Goal: Task Accomplishment & Management: Complete application form

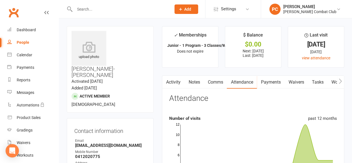
click at [90, 8] on input "text" at bounding box center [120, 9] width 94 height 8
type input "v"
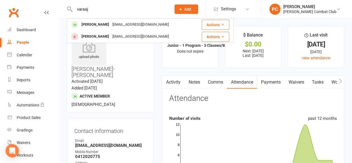
type input "varaaj"
click at [89, 23] on div "[PERSON_NAME]" at bounding box center [95, 25] width 31 height 8
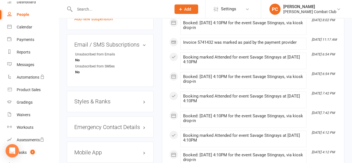
scroll to position [446, 0]
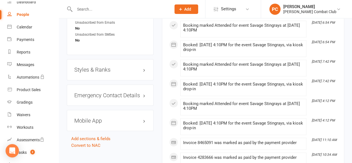
click at [104, 67] on h3 "Styles & Ranks" at bounding box center [110, 70] width 72 height 6
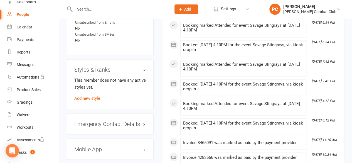
click at [94, 96] on link "Add new style" at bounding box center [87, 98] width 26 height 5
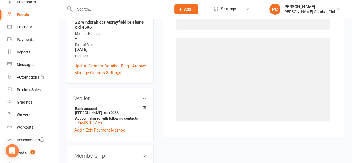
scroll to position [47, 0]
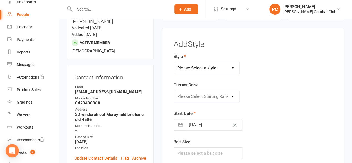
click at [231, 66] on select "Please Select a style Adult Classes Buccaneers Electric Eel Savage Stingray Sil…" at bounding box center [206, 67] width 65 height 11
select select "3438"
click at [174, 62] on select "Please Select a style Adult Classes Buccaneers Electric Eel Savage Stingray Sil…" at bounding box center [206, 67] width 65 height 11
click at [230, 93] on select "Please Select Starting Rank White Belt White Belt - 1 Stripe White Belt - 2 Str…" at bounding box center [206, 96] width 65 height 11
select select "40816"
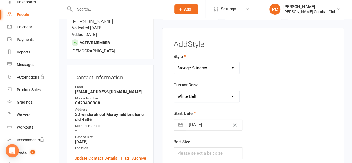
click at [174, 91] on select "Please Select Starting Rank White Belt White Belt - 1 Stripe White Belt - 2 Str…" at bounding box center [206, 96] width 65 height 11
select select "6"
select select "2025"
select select "7"
select select "2025"
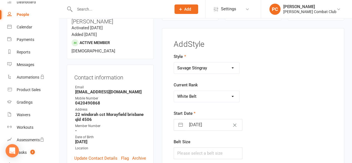
select select "8"
select select "2025"
click at [208, 124] on input "[DATE]" at bounding box center [214, 124] width 57 height 11
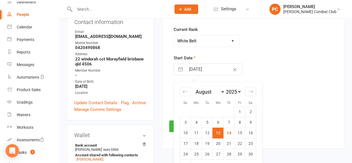
scroll to position [131, 0]
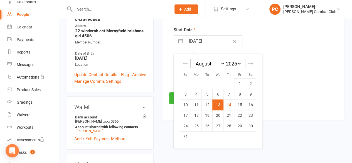
click at [185, 63] on icon "Move backward to switch to the previous month." at bounding box center [185, 63] width 5 height 5
select select "5"
select select "2025"
click at [185, 63] on icon "Move backward to switch to the previous month." at bounding box center [185, 63] width 5 height 5
select select "4"
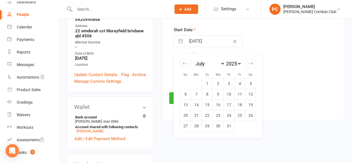
select select "2025"
click at [184, 85] on td "1" at bounding box center [185, 83] width 11 height 11
type input "[DATE]"
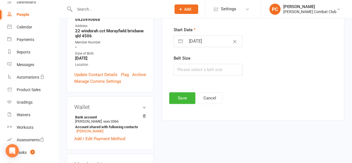
click at [287, 74] on div "Style Adult Classes Buccaneers Electric Eel Savage Stingray Silly Seahorse Curr…" at bounding box center [253, 27] width 167 height 114
click at [184, 96] on button "Save" at bounding box center [182, 98] width 26 height 12
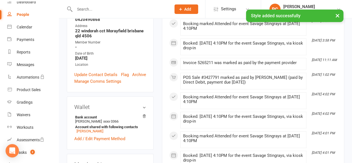
scroll to position [0, 0]
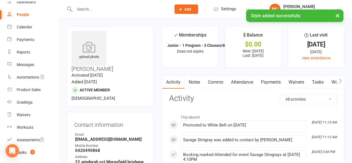
click at [247, 80] on link "Attendance" at bounding box center [242, 82] width 30 height 13
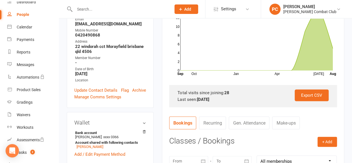
scroll to position [139, 0]
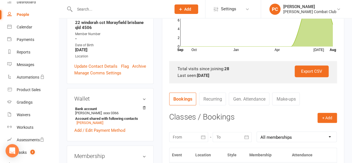
click at [88, 10] on input "text" at bounding box center [120, 9] width 94 height 8
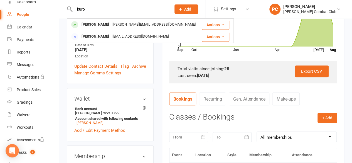
type input "kuro"
click at [96, 25] on div "[PERSON_NAME]" at bounding box center [95, 25] width 31 height 8
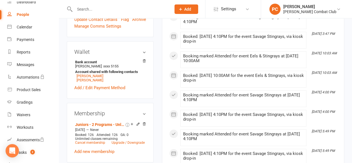
scroll to position [418, 0]
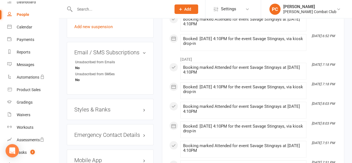
click at [109, 106] on h3 "Styles & Ranks" at bounding box center [110, 109] width 72 height 6
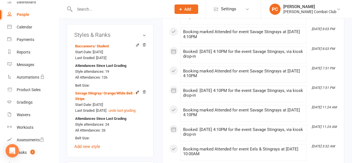
scroll to position [501, 0]
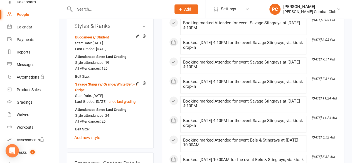
click at [94, 135] on link "Add new style" at bounding box center [87, 137] width 26 height 5
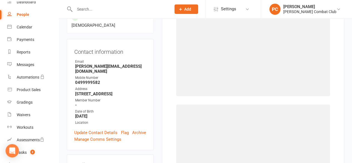
scroll to position [47, 0]
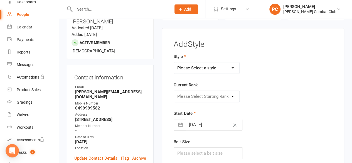
click at [227, 67] on select "Please Select a style Adult Classes Buccaneers Electric Eel Savage Stingray Sil…" at bounding box center [206, 67] width 65 height 11
select select "3440"
click at [174, 62] on select "Please Select a style Adult Classes Buccaneers Electric Eel Savage Stingray Sil…" at bounding box center [206, 67] width 65 height 11
click at [226, 96] on select "Please Select Starting Rank White Belt White Belt - 1 Stripe White Belt - 2 Str…" at bounding box center [206, 96] width 65 height 11
select select "40818"
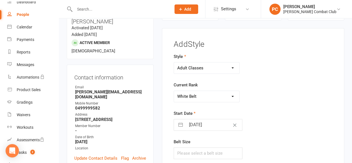
click at [174, 91] on select "Please Select Starting Rank White Belt White Belt - 1 Stripe White Belt - 2 Str…" at bounding box center [206, 96] width 65 height 11
click at [260, 78] on form "Style Adult Classes Buccaneers Electric Eel Savage Stingray Silly Seahorse Curr…" at bounding box center [225, 106] width 103 height 106
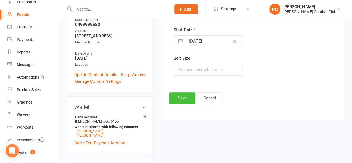
click at [183, 96] on button "Save" at bounding box center [182, 98] width 26 height 12
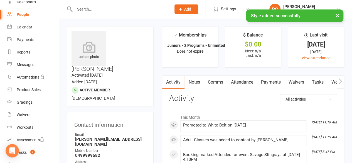
scroll to position [0, 0]
click at [87, 8] on input "text" at bounding box center [120, 9] width 94 height 8
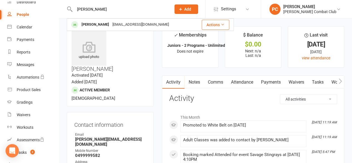
type input "[PERSON_NAME]"
click at [90, 23] on div "[PERSON_NAME]" at bounding box center [95, 25] width 31 height 8
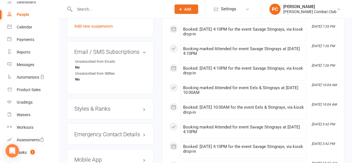
scroll to position [418, 0]
click at [119, 105] on h3 "Styles & Ranks" at bounding box center [110, 108] width 72 height 6
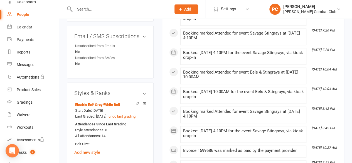
scroll to position [446, 0]
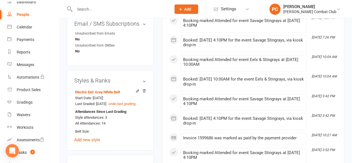
click at [144, 89] on icon at bounding box center [144, 91] width 4 height 4
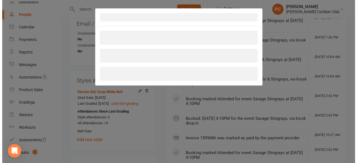
scroll to position [435, 0]
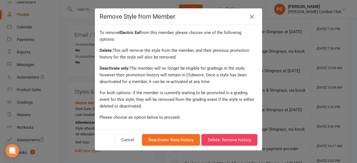
click at [252, 16] on icon at bounding box center [251, 16] width 7 height 7
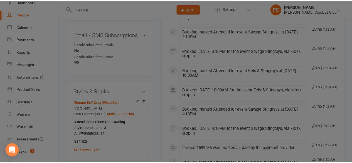
scroll to position [446, 0]
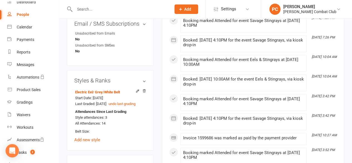
click at [137, 89] on icon at bounding box center [137, 90] width 3 height 3
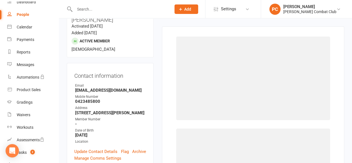
scroll to position [47, 0]
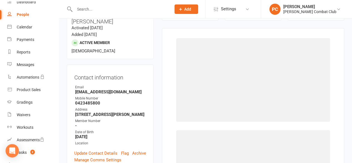
select select "3437"
select select "40843"
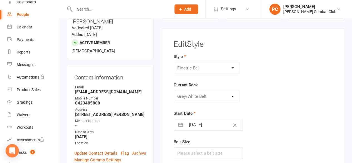
click at [232, 67] on div "Adult Classes Buccaneers Electric Eel Savage Stingray Silly Seahorse" at bounding box center [207, 68] width 66 height 12
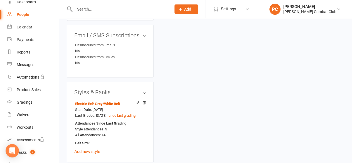
scroll to position [437, 0]
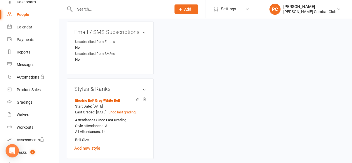
click at [143, 97] on icon at bounding box center [144, 98] width 3 height 3
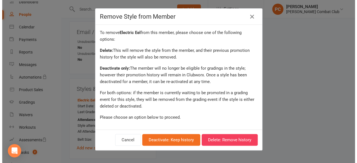
scroll to position [426, 0]
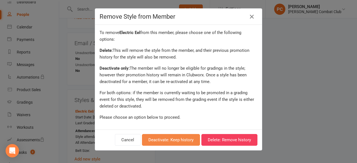
click at [185, 138] on button "Deactivate: Keep history" at bounding box center [171, 140] width 58 height 12
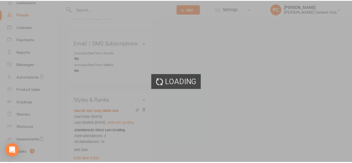
scroll to position [437, 0]
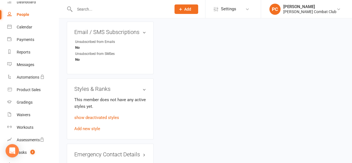
click at [95, 126] on link "Add new style" at bounding box center [87, 128] width 26 height 5
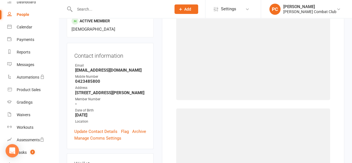
scroll to position [47, 0]
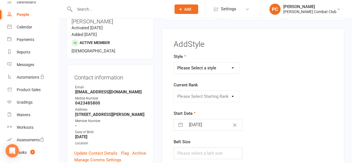
click at [230, 65] on select "Please Select a style Adult Classes Buccaneers Electric Eel Savage Stingray Sil…" at bounding box center [206, 67] width 65 height 11
select select "3438"
click at [174, 62] on select "Please Select a style Adult Classes Buccaneers Electric Eel Savage Stingray Sil…" at bounding box center [206, 67] width 65 height 11
click at [230, 96] on select "Please Select Starting Rank White Belt White Belt - 1 Stripe White Belt - 2 Str…" at bounding box center [206, 96] width 65 height 11
select select "40867"
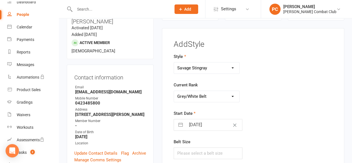
click at [174, 91] on select "Please Select Starting Rank White Belt White Belt - 1 Stripe White Belt - 2 Str…" at bounding box center [206, 96] width 65 height 11
click at [215, 124] on input "[DATE]" at bounding box center [214, 124] width 57 height 11
select select "6"
select select "2025"
select select "7"
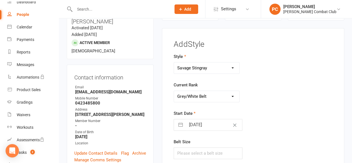
select select "2025"
select select "8"
select select "2025"
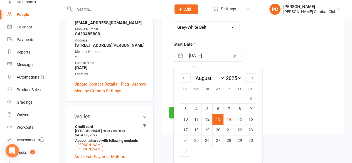
scroll to position [131, 0]
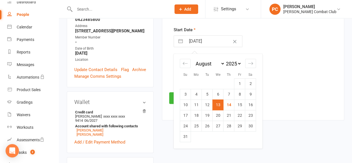
click at [184, 62] on icon "Move backward to switch to the previous month." at bounding box center [185, 63] width 5 height 3
select select "5"
select select "2025"
click at [184, 62] on icon "Move backward to switch to the previous month." at bounding box center [185, 63] width 5 height 3
select select "4"
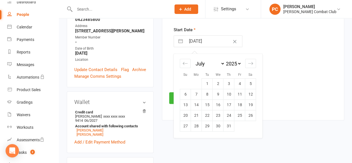
select select "2025"
click at [251, 114] on td "28" at bounding box center [250, 115] width 11 height 11
type input "[DATE]"
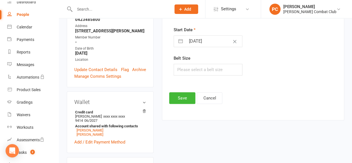
click at [282, 92] on footer "Save Cancel" at bounding box center [253, 98] width 168 height 12
click at [182, 98] on button "Save" at bounding box center [182, 98] width 26 height 12
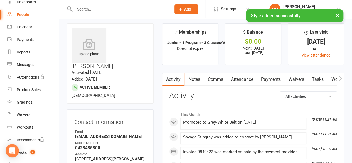
scroll to position [0, 0]
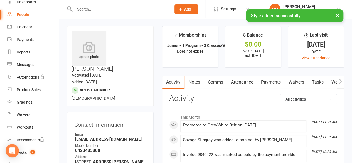
click at [96, 9] on input "text" at bounding box center [120, 9] width 94 height 8
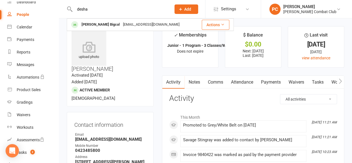
type input "desha"
click at [92, 25] on div "[PERSON_NAME] Bigcal" at bounding box center [101, 25] width 42 height 8
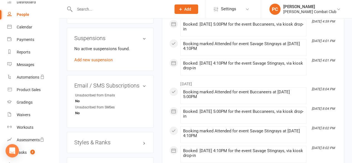
scroll to position [390, 0]
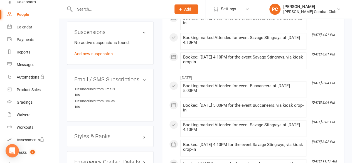
click at [109, 133] on h3 "Styles & Ranks" at bounding box center [110, 136] width 72 height 6
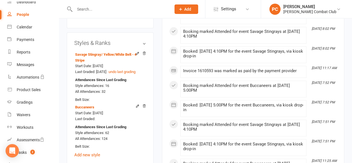
scroll to position [501, 0]
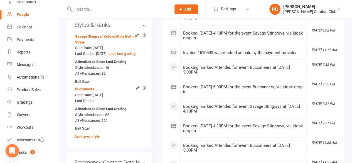
click at [94, 134] on link "Add new style" at bounding box center [87, 136] width 26 height 5
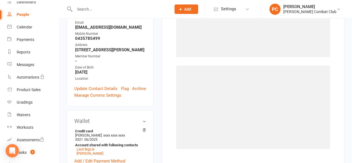
scroll to position [47, 0]
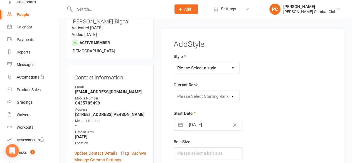
click at [231, 66] on select "Please Select a style Adult Classes Buccaneers Electric Eel Savage Stingray Sil…" at bounding box center [206, 67] width 65 height 11
select select "3440"
click at [174, 62] on select "Please Select a style Adult Classes Buccaneers Electric Eel Savage Stingray Sil…" at bounding box center [206, 67] width 65 height 11
click at [231, 94] on select "Please Select Starting Rank White Belt White Belt - 1 Stripe White Belt - 2 Str…" at bounding box center [206, 96] width 65 height 11
select select "40818"
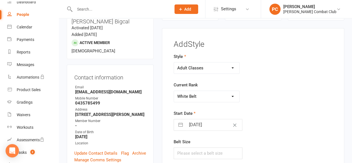
click at [174, 91] on select "Please Select Starting Rank White Belt White Belt - 1 Stripe White Belt - 2 Str…" at bounding box center [206, 96] width 65 height 11
click at [285, 90] on div "Style Adult Classes Buccaneers Electric Eel Savage Stingray Silly Seahorse Curr…" at bounding box center [253, 110] width 167 height 114
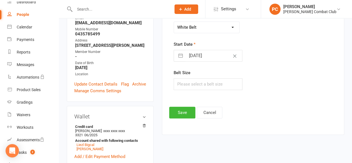
scroll to position [131, 0]
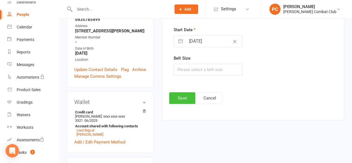
click at [188, 94] on button "Save" at bounding box center [182, 98] width 26 height 12
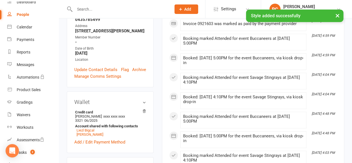
click at [101, 5] on input "text" at bounding box center [120, 9] width 94 height 8
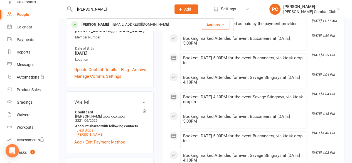
type input "[PERSON_NAME]"
click at [111, 23] on div "[EMAIL_ADDRESS][DOMAIN_NAME]" at bounding box center [141, 25] width 60 height 8
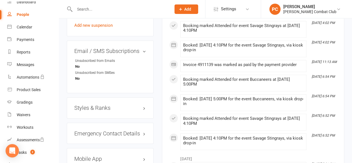
scroll to position [418, 0]
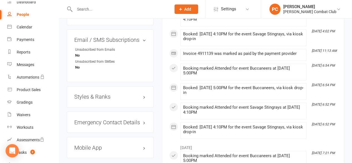
click at [119, 94] on h3 "Styles & Ranks" at bounding box center [110, 97] width 72 height 6
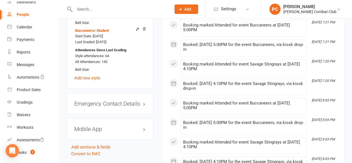
scroll to position [557, 0]
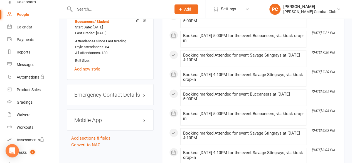
click at [94, 67] on link "Add new style" at bounding box center [87, 69] width 26 height 5
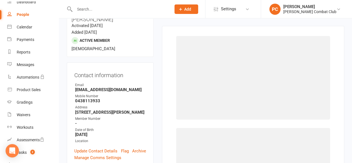
scroll to position [47, 0]
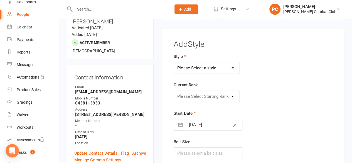
click at [236, 65] on select "Please Select a style Adult Classes Buccaneers Electric Eel Savage Stingray Sil…" at bounding box center [206, 67] width 65 height 11
select select "3440"
click at [174, 62] on select "Please Select a style Adult Classes Buccaneers Electric Eel Savage Stingray Sil…" at bounding box center [206, 67] width 65 height 11
click at [217, 96] on select "Please Select Starting Rank White Belt White Belt - 1 Stripe White Belt - 2 Str…" at bounding box center [206, 96] width 65 height 11
select select "40818"
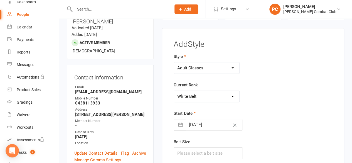
click at [174, 91] on select "Please Select Starting Rank White Belt White Belt - 1 Stripe White Belt - 2 Str…" at bounding box center [206, 96] width 65 height 11
click at [257, 68] on div "Adult Classes Buccaneers Electric Eel Savage Stingray Silly Seahorse" at bounding box center [225, 68] width 111 height 12
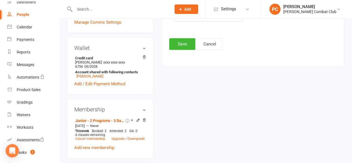
scroll to position [187, 0]
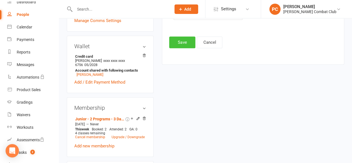
click at [187, 40] on button "Save" at bounding box center [182, 42] width 26 height 12
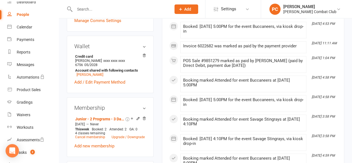
click at [91, 8] on input "text" at bounding box center [120, 9] width 94 height 8
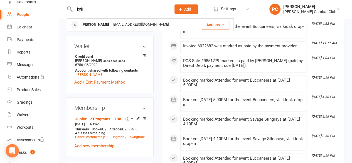
type input "kyli"
click at [96, 23] on div "[PERSON_NAME]" at bounding box center [95, 25] width 31 height 8
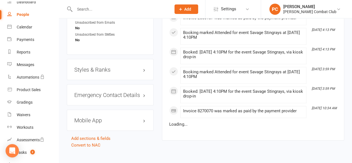
scroll to position [466, 0]
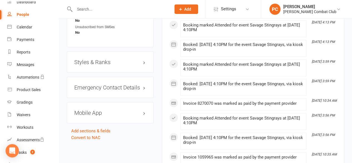
click at [96, 59] on h3 "Styles & Ranks" at bounding box center [110, 62] width 72 height 6
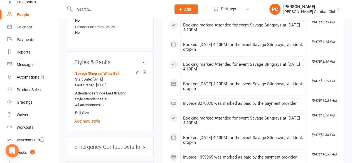
click at [92, 118] on link "Add new style" at bounding box center [87, 120] width 26 height 5
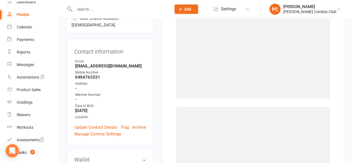
scroll to position [47, 0]
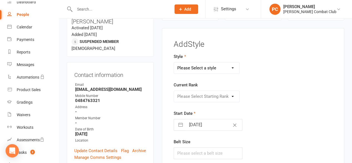
click at [227, 64] on select "Please Select a style Adult Classes Buccaneers Electric Eel Savage Stingray Sil…" at bounding box center [206, 67] width 65 height 11
select select "3440"
click at [174, 62] on select "Please Select a style Adult Classes Buccaneers Electric Eel Savage Stingray Sil…" at bounding box center [206, 67] width 65 height 11
click at [223, 97] on select "Please Select Starting Rank White Belt White Belt - 1 Stripe White Belt - 2 Str…" at bounding box center [206, 96] width 65 height 11
select select "40818"
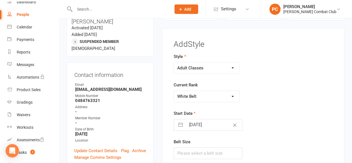
click at [174, 91] on select "Please Select Starting Rank White Belt White Belt - 1 Stripe White Belt - 2 Str…" at bounding box center [206, 96] width 65 height 11
click at [272, 91] on div "Please Select Starting Rank White Belt White Belt - 1 Stripe White Belt - 2 Str…" at bounding box center [225, 97] width 111 height 12
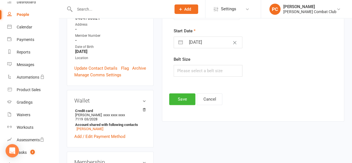
scroll to position [131, 0]
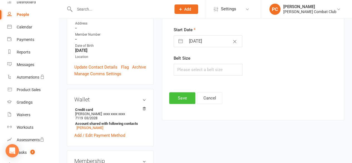
click at [180, 97] on button "Save" at bounding box center [182, 98] width 26 height 12
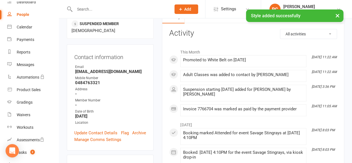
scroll to position [0, 0]
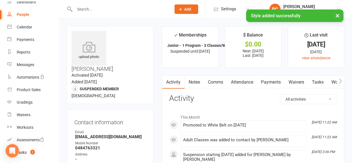
click at [87, 8] on input "text" at bounding box center [120, 9] width 94 height 8
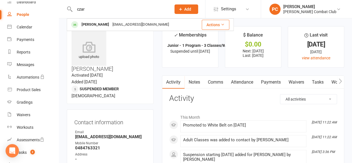
type input "czar"
click at [92, 23] on div "[PERSON_NAME]" at bounding box center [95, 25] width 31 height 8
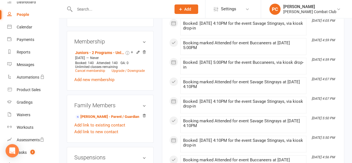
scroll to position [334, 0]
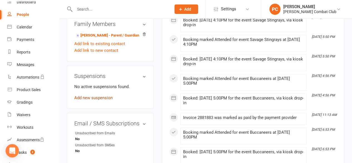
click at [101, 95] on link "Add new suspension" at bounding box center [93, 97] width 38 height 5
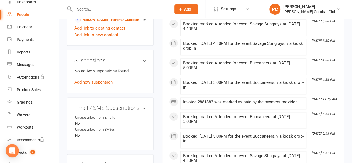
scroll to position [446, 0]
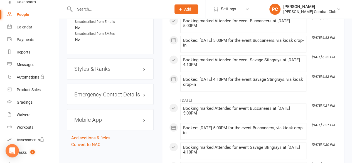
click at [114, 66] on h3 "Styles & Ranks" at bounding box center [110, 69] width 72 height 6
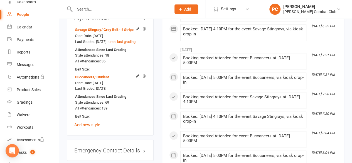
scroll to position [501, 0]
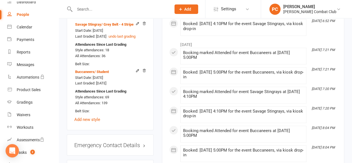
click at [86, 117] on link "Add new style" at bounding box center [87, 119] width 26 height 5
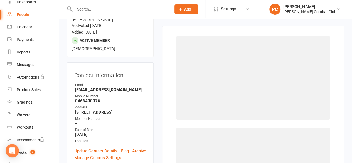
scroll to position [47, 0]
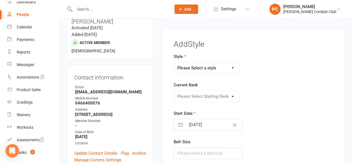
click at [206, 67] on select "Please Select a style Adult Classes Buccaneers Electric Eel Savage Stingray Sil…" at bounding box center [206, 67] width 65 height 11
select select "3440"
click at [174, 62] on select "Please Select a style Adult Classes Buccaneers Electric Eel Savage Stingray Sil…" at bounding box center [206, 67] width 65 height 11
click at [207, 93] on select "Please Select Starting Rank White Belt White Belt - 1 Stripe White Belt - 2 Str…" at bounding box center [206, 96] width 65 height 11
select select "40818"
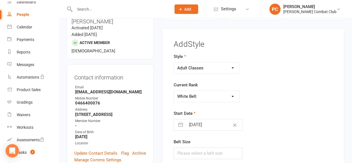
click at [174, 91] on select "Please Select Starting Rank White Belt White Belt - 1 Stripe White Belt - 2 Str…" at bounding box center [206, 96] width 65 height 11
click at [261, 100] on div "Please Select Starting Rank White Belt White Belt - 1 Stripe White Belt - 2 Str…" at bounding box center [225, 97] width 111 height 12
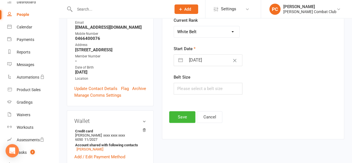
scroll to position [131, 0]
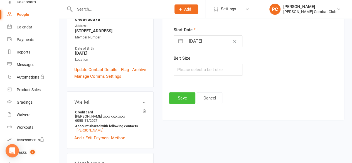
click at [187, 98] on button "Save" at bounding box center [182, 98] width 26 height 12
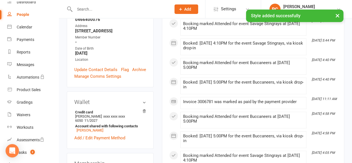
click at [101, 8] on input "text" at bounding box center [120, 9] width 94 height 8
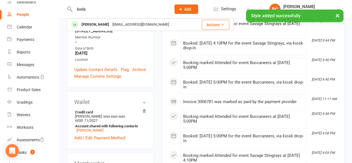
type input "koda"
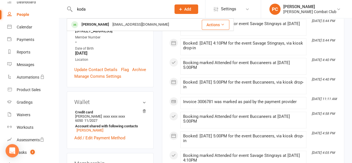
click at [97, 23] on div "[PERSON_NAME]" at bounding box center [95, 25] width 31 height 8
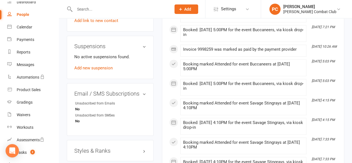
scroll to position [390, 0]
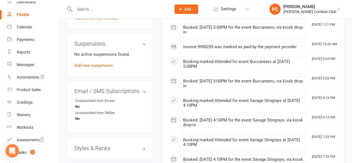
drag, startPoint x: 111, startPoint y: 132, endPoint x: 109, endPoint y: 136, distance: 3.6
click at [110, 145] on h3 "Styles & Ranks" at bounding box center [110, 148] width 72 height 6
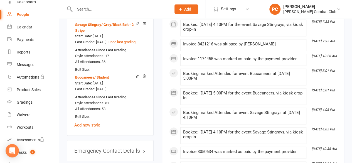
scroll to position [529, 0]
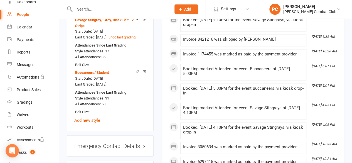
click at [92, 118] on link "Add new style" at bounding box center [87, 120] width 26 height 5
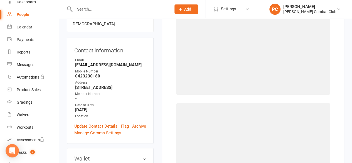
scroll to position [47, 0]
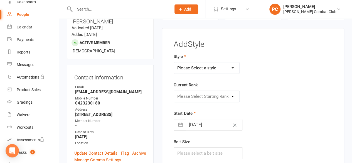
click at [212, 67] on select "Please Select a style Adult Classes Buccaneers Electric Eel Savage Stingray Sil…" at bounding box center [206, 67] width 65 height 11
select select "3440"
click at [174, 62] on select "Please Select a style Adult Classes Buccaneers Electric Eel Savage Stingray Sil…" at bounding box center [206, 67] width 65 height 11
click at [212, 95] on select "Please Select Starting Rank White Belt White Belt - 1 Stripe White Belt - 2 Str…" at bounding box center [206, 96] width 65 height 11
select select "40818"
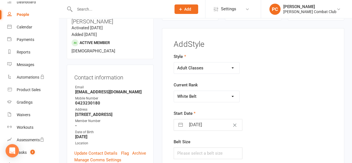
click at [174, 91] on select "Please Select Starting Rank White Belt White Belt - 1 Stripe White Belt - 2 Str…" at bounding box center [206, 96] width 65 height 11
click at [279, 94] on div "Please Select Starting Rank White Belt White Belt - 1 Stripe White Belt - 2 Str…" at bounding box center [225, 97] width 111 height 12
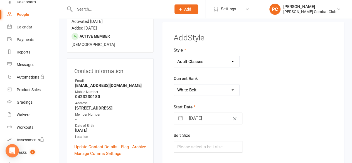
scroll to position [131, 0]
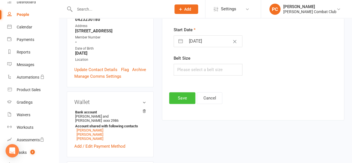
click at [183, 94] on button "Save" at bounding box center [182, 98] width 26 height 12
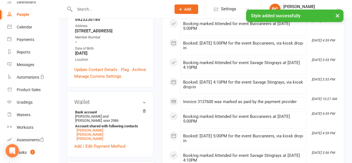
click at [92, 9] on input "text" at bounding box center [120, 9] width 94 height 8
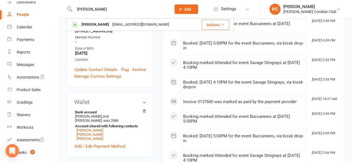
type input "[PERSON_NAME]"
click at [95, 23] on div "[PERSON_NAME]" at bounding box center [95, 25] width 31 height 8
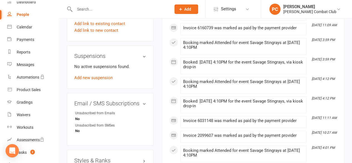
scroll to position [418, 0]
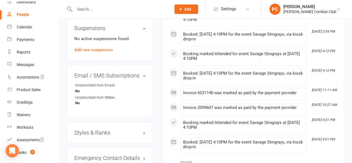
click at [109, 129] on h3 "Styles & Ranks" at bounding box center [110, 132] width 72 height 6
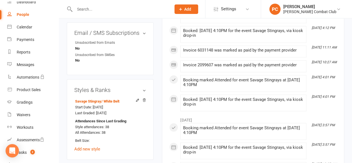
scroll to position [473, 0]
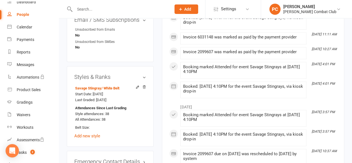
click at [98, 133] on link "Add new style" at bounding box center [87, 135] width 26 height 5
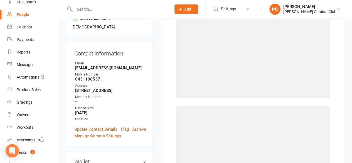
scroll to position [47, 0]
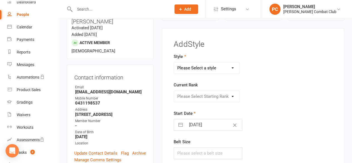
click at [221, 65] on select "Please Select a style Adult Classes Buccaneers Electric Eel Savage Stingray Sil…" at bounding box center [206, 67] width 65 height 11
select select "3440"
click at [174, 62] on select "Please Select a style Adult Classes Buccaneers Electric Eel Savage Stingray Sil…" at bounding box center [206, 67] width 65 height 11
click at [210, 99] on select "Please Select Starting Rank White Belt White Belt - 1 Stripe White Belt - 2 Str…" at bounding box center [206, 96] width 65 height 11
select select "40818"
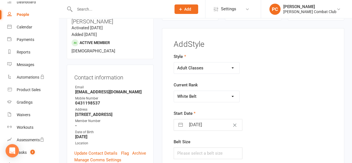
click at [174, 91] on select "Please Select Starting Rank White Belt White Belt - 1 Stripe White Belt - 2 Str…" at bounding box center [206, 96] width 65 height 11
click at [269, 111] on div "Start Date [DATE] Navigate forward to interact with the calendar and select a d…" at bounding box center [225, 120] width 103 height 21
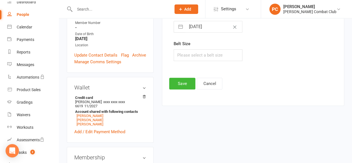
scroll to position [159, 0]
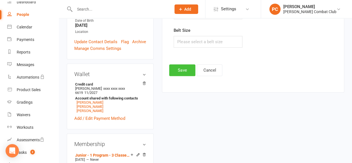
click at [183, 69] on button "Save" at bounding box center [182, 70] width 26 height 12
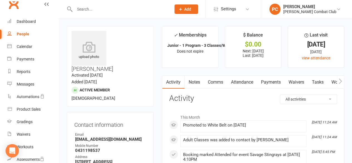
scroll to position [0, 0]
